Goal: Information Seeking & Learning: Learn about a topic

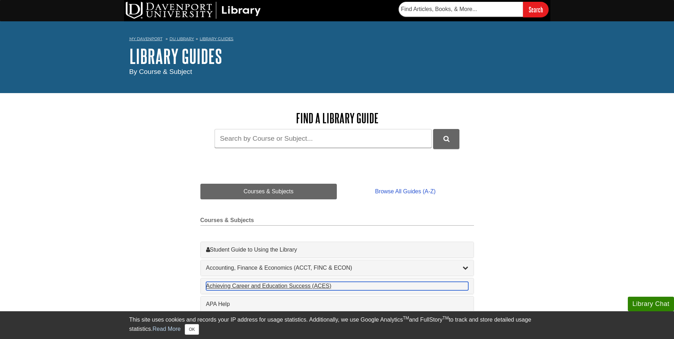
click at [257, 286] on div "Achieving Career and Education Success (ACES) , 1 guides" at bounding box center [337, 286] width 262 height 9
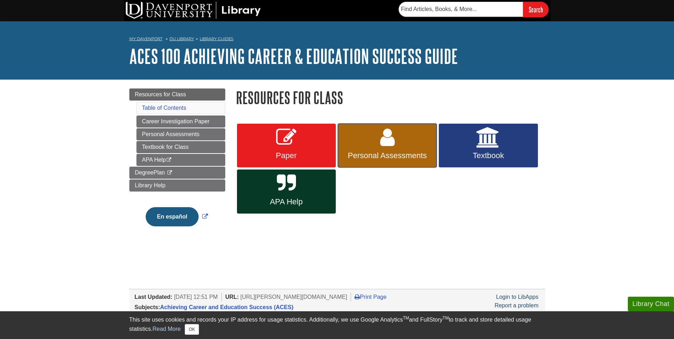
click at [380, 135] on link "Personal Assessments" at bounding box center [387, 146] width 99 height 44
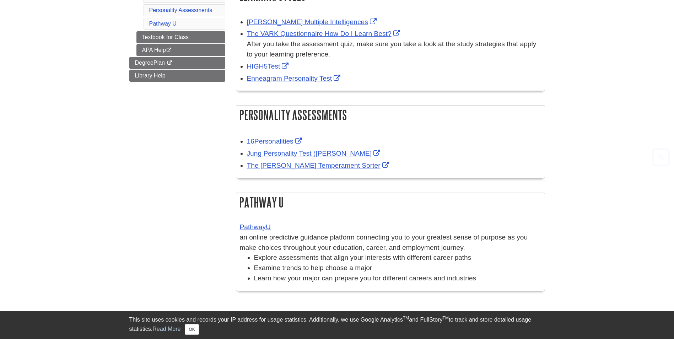
scroll to position [142, 0]
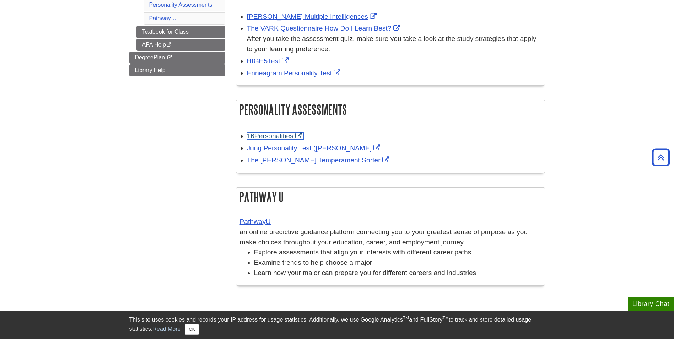
click at [264, 135] on link "16Personalities" at bounding box center [275, 135] width 57 height 7
